Goal: Task Accomplishment & Management: Use online tool/utility

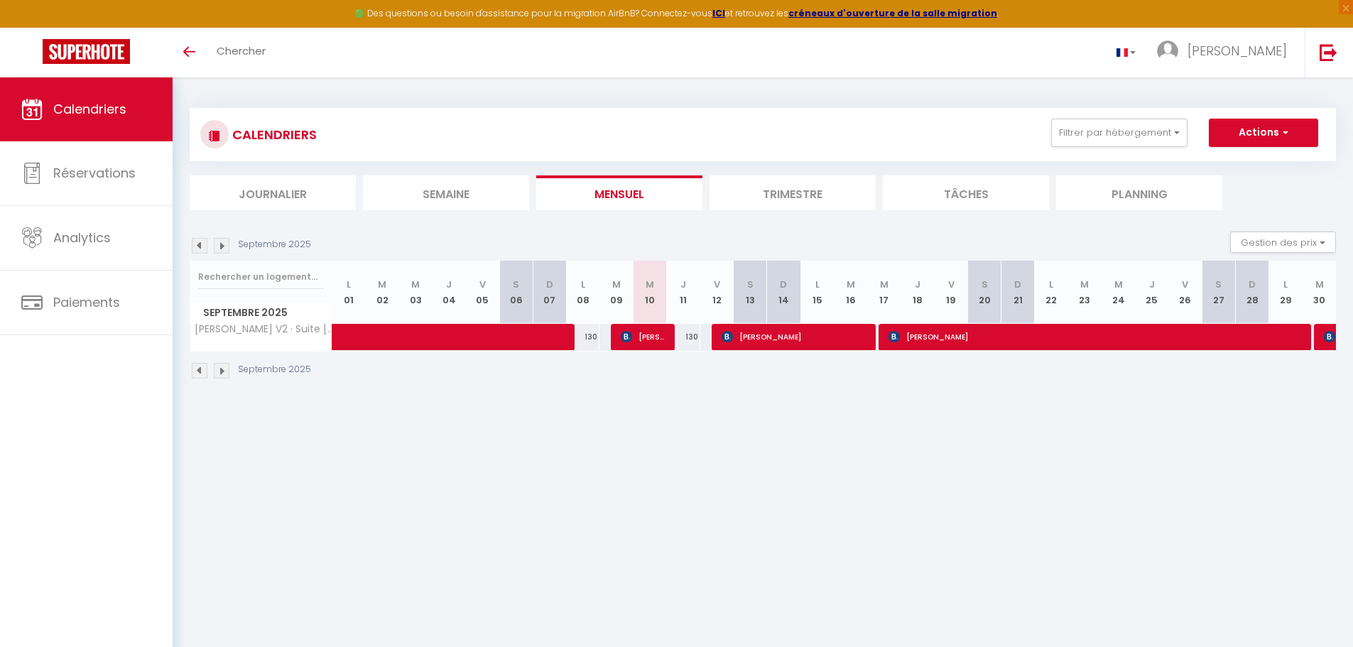
click at [219, 371] on img at bounding box center [222, 371] width 16 height 16
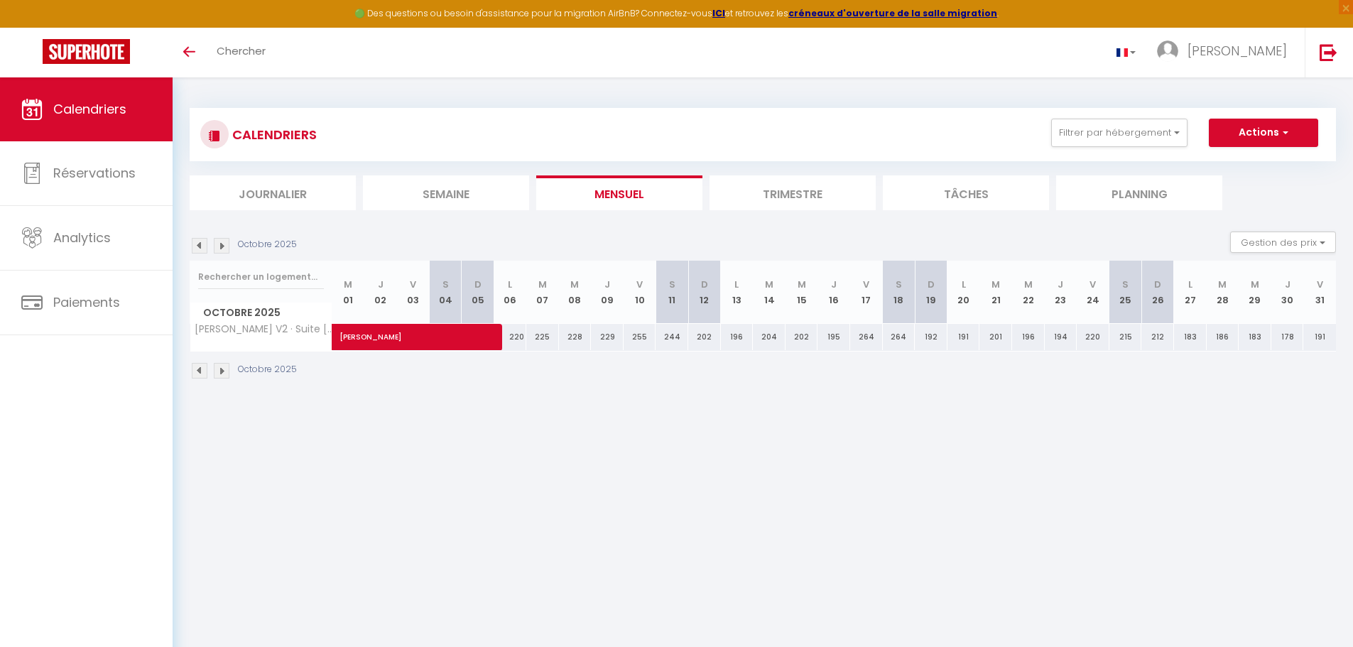
click at [219, 371] on img at bounding box center [222, 371] width 16 height 16
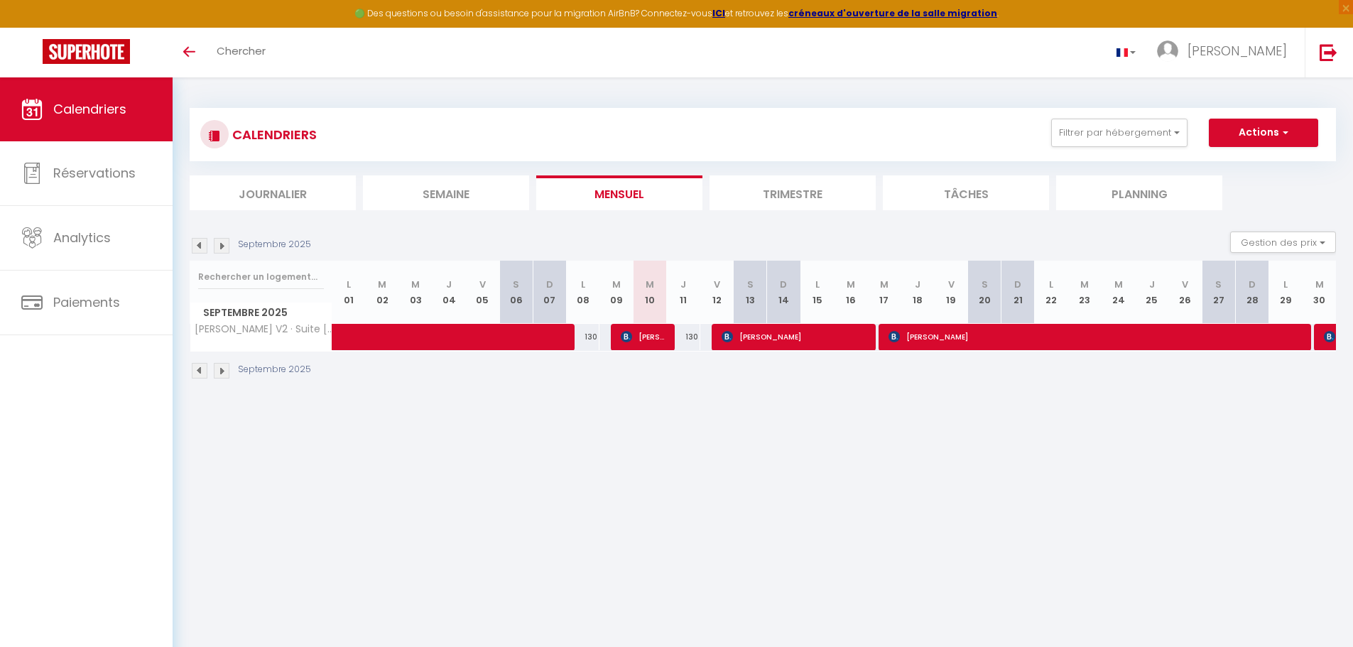
click at [221, 380] on div "Septembre 2025" at bounding box center [763, 373] width 1146 height 42
click at [225, 370] on img at bounding box center [222, 371] width 16 height 16
